Goal: Communication & Community: Participate in discussion

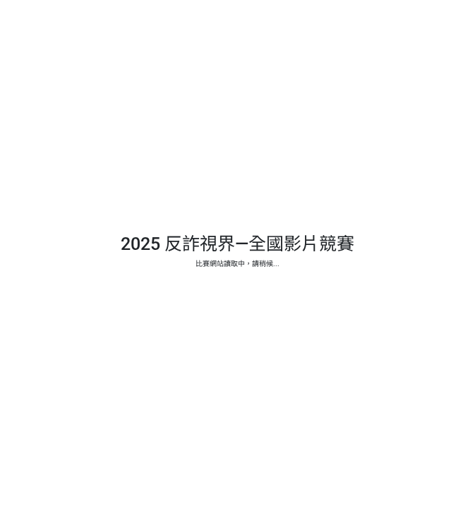
select select "13146"
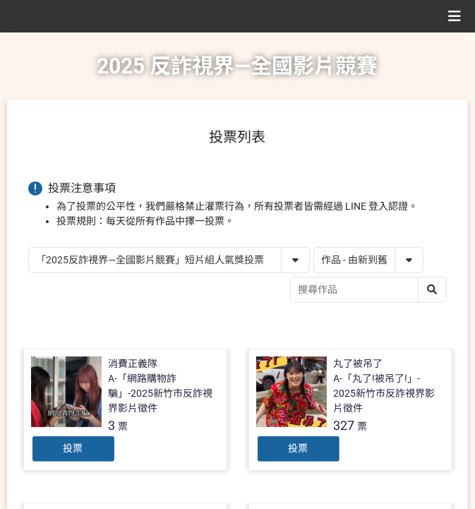
click at [355, 258] on select "作品 - 由新到舊 作品 - 由舊到新 票數 - 由多到少 票數 - 由少到多" at bounding box center [368, 260] width 109 height 25
select select "vote"
click at [314, 248] on select "作品 - 由新到舊 作品 - 由舊到新 票數 - 由多到少 票數 - 由少到多" at bounding box center [368, 260] width 109 height 25
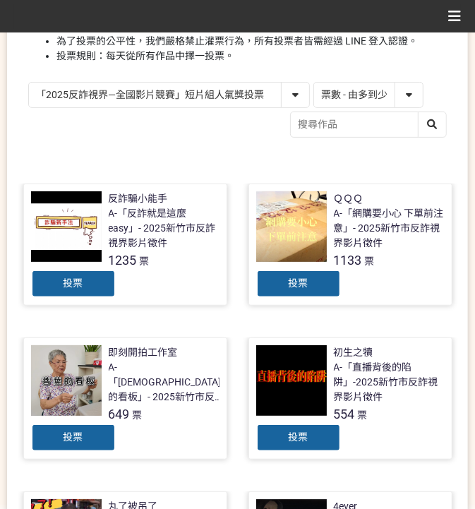
scroll to position [188, 0]
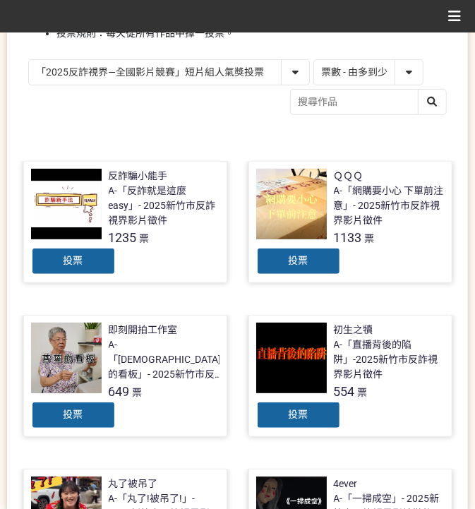
click at [295, 260] on span "投票" at bounding box center [299, 260] width 20 height 11
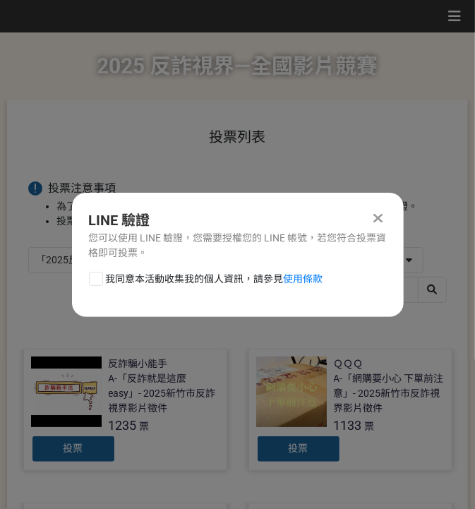
click at [145, 280] on span "我同意本活動收集我的個人資訊，請參見 使用條款" at bounding box center [215, 279] width 218 height 15
click at [99, 280] on input "我同意本活動收集我的個人資訊，請參見 使用條款" at bounding box center [94, 278] width 9 height 9
checkbox input "false"
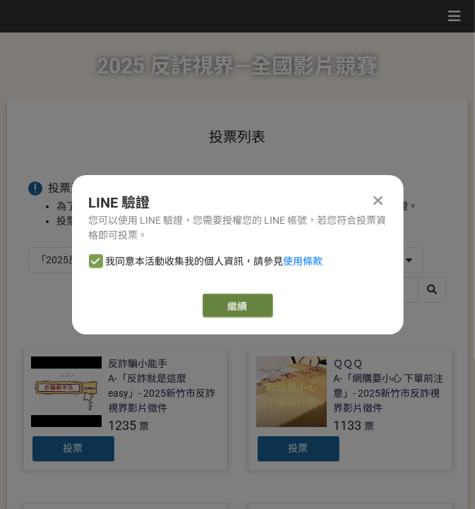
click at [230, 303] on link "繼續" at bounding box center [238, 306] width 71 height 24
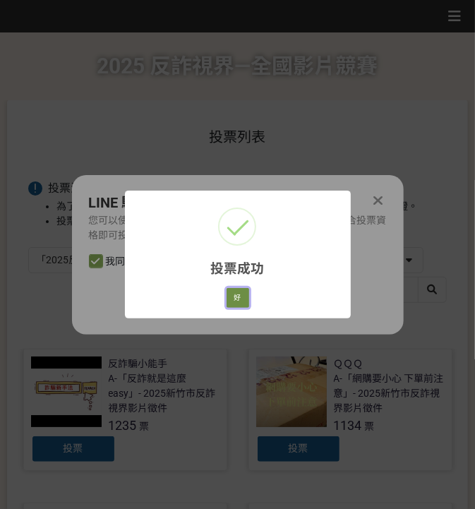
click at [248, 295] on button "好" at bounding box center [238, 298] width 23 height 20
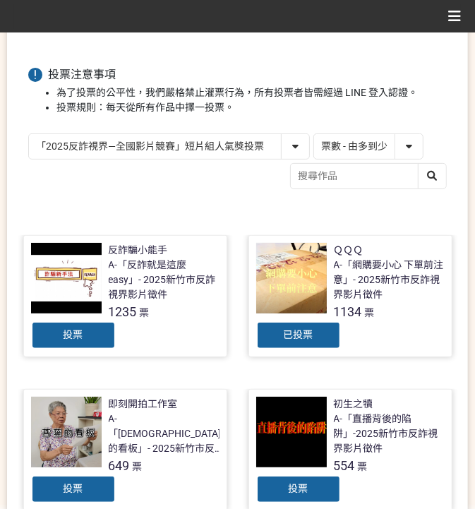
scroll to position [66, 0]
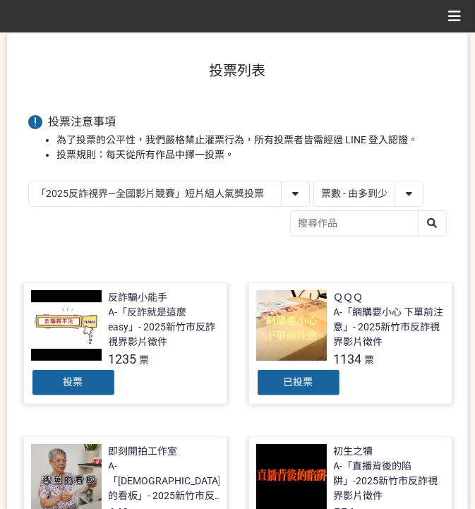
click at [198, 194] on select "「2025反詐視界—全國影片競賽」短影音組人氣獎投票 「2025反詐視界—全國影片競賽」短片組人氣獎投票" at bounding box center [169, 193] width 280 height 25
select select "13147"
click at [29, 181] on select "「2025反詐視界—全國影片競賽」短影音組人氣獎投票 「2025反詐視界—全國影片競賽」短片組人氣獎投票" at bounding box center [169, 193] width 280 height 25
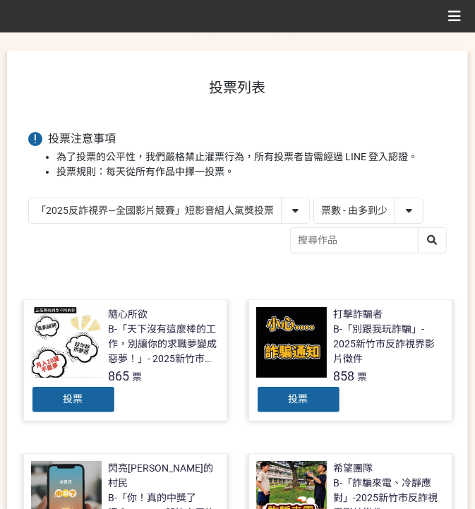
scroll to position [94, 0]
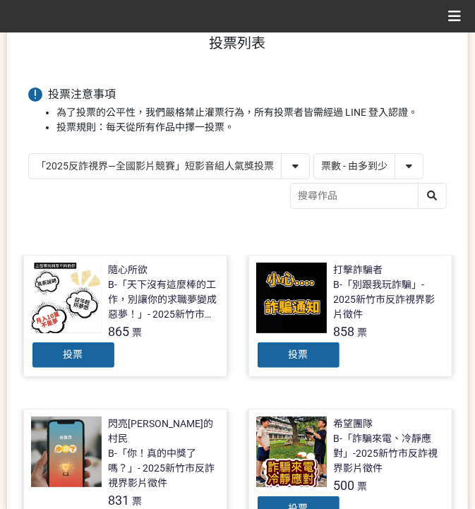
click at [81, 357] on span "投票" at bounding box center [74, 354] width 20 height 11
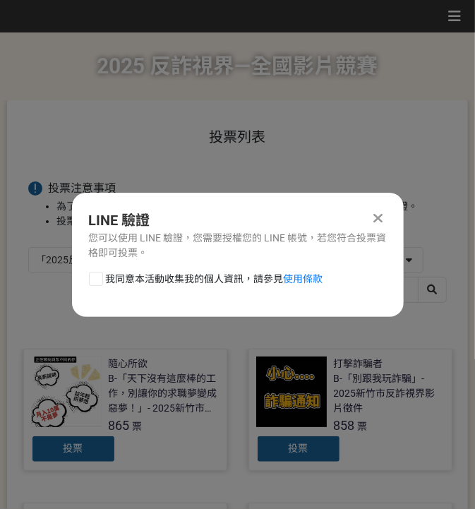
scroll to position [0, 0]
click at [162, 281] on span "我同意本活動收集我的個人資訊，請參見 使用條款" at bounding box center [215, 279] width 218 height 15
click at [99, 281] on input "我同意本活動收集我的個人資訊，請參見 使用條款" at bounding box center [94, 278] width 9 height 9
checkbox input "false"
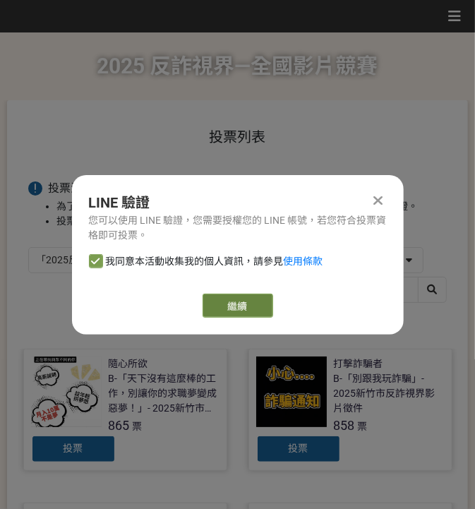
click at [204, 299] on link "繼續" at bounding box center [238, 306] width 71 height 24
